Goal: Task Accomplishment & Management: Manage account settings

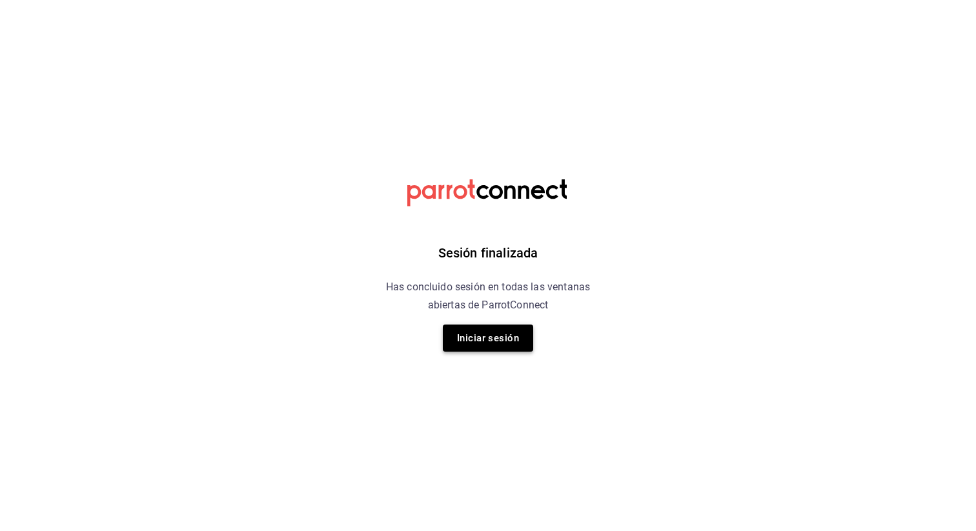
click at [497, 332] on button "Iniciar sesión" at bounding box center [488, 338] width 90 height 27
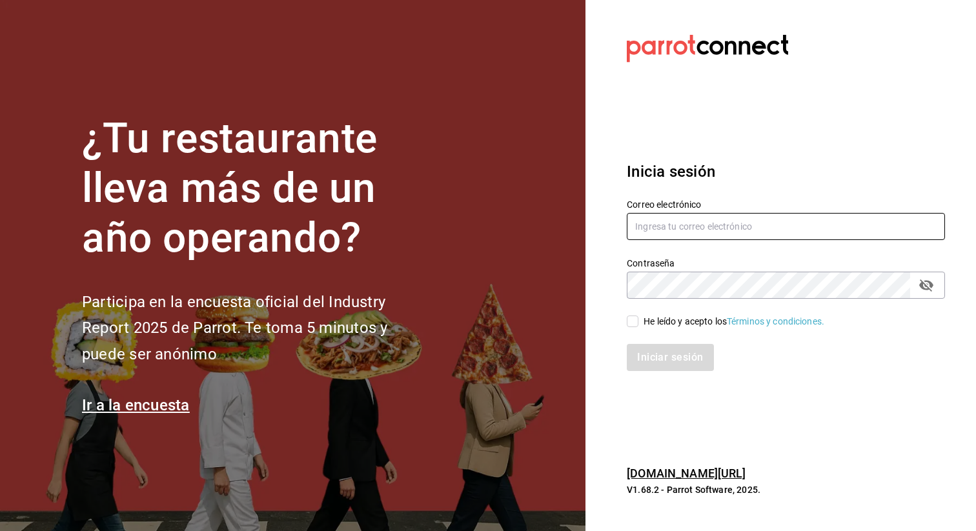
type input "[EMAIL_ADDRESS][DOMAIN_NAME]"
click at [629, 321] on input "He leído y acepto los Términos y condiciones." at bounding box center [632, 322] width 12 height 12
checkbox input "true"
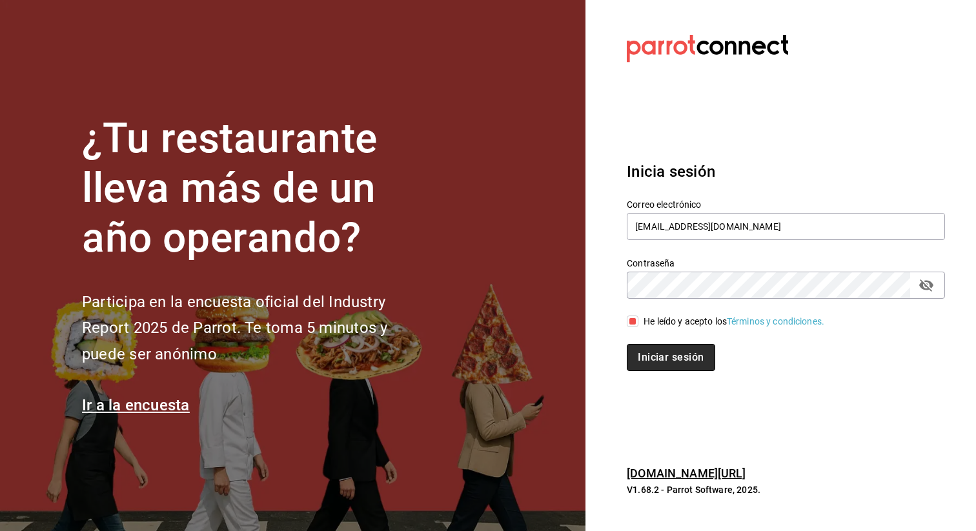
click at [652, 368] on button "Iniciar sesión" at bounding box center [670, 357] width 88 height 27
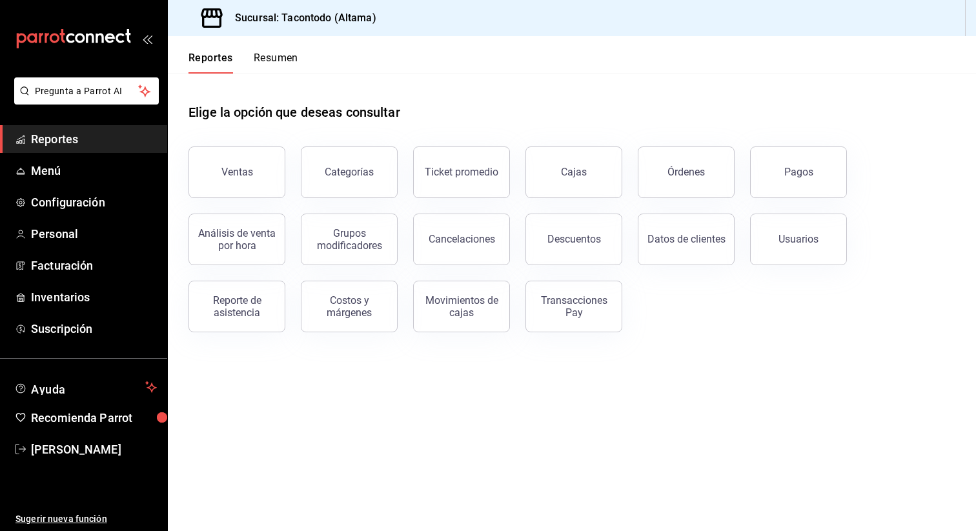
click at [278, 63] on button "Resumen" at bounding box center [276, 63] width 45 height 22
